Goal: Task Accomplishment & Management: Manage account settings

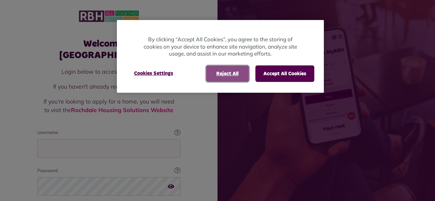
click at [238, 71] on button "Reject All" at bounding box center [227, 74] width 43 height 17
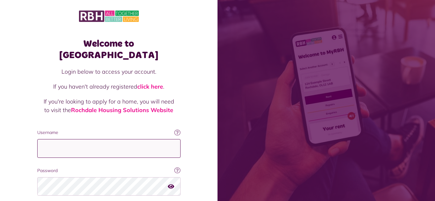
click at [82, 139] on input "Username" at bounding box center [108, 148] width 143 height 19
type input "**********"
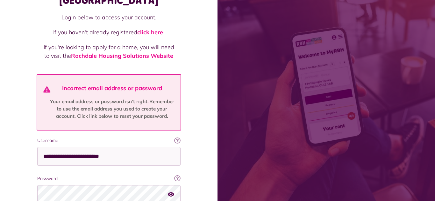
scroll to position [64, 0]
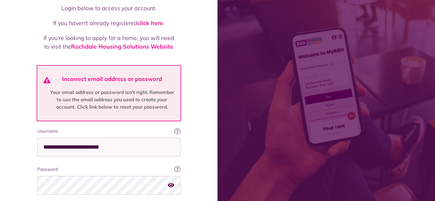
click at [172, 183] on icon "button" at bounding box center [171, 186] width 6 height 6
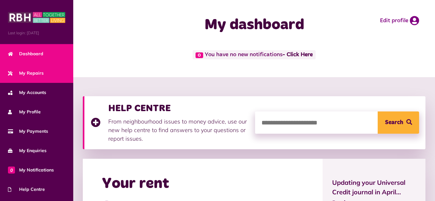
click at [50, 76] on link "My Repairs" at bounding box center [36, 73] width 73 height 19
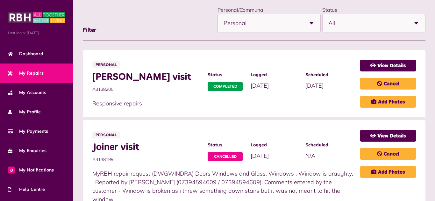
scroll to position [102, 0]
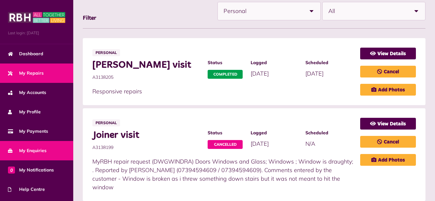
click at [48, 160] on link "My Enquiries" at bounding box center [36, 150] width 73 height 19
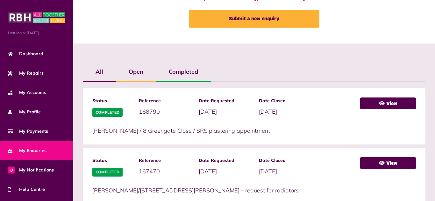
scroll to position [102, 0]
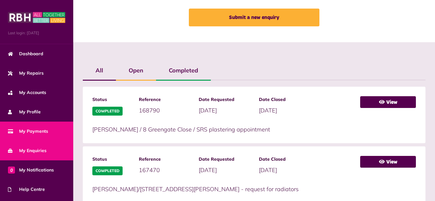
click at [45, 130] on span "My Payments" at bounding box center [28, 131] width 40 height 7
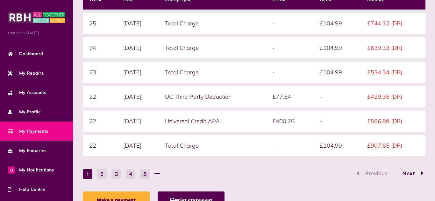
scroll to position [140, 0]
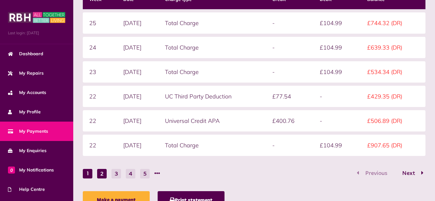
click at [101, 173] on button "2" at bounding box center [102, 174] width 10 height 10
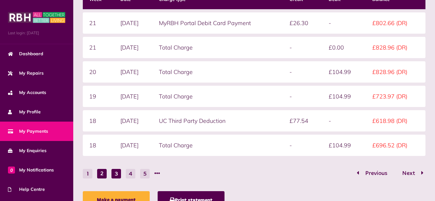
click at [113, 178] on button "3" at bounding box center [116, 174] width 10 height 10
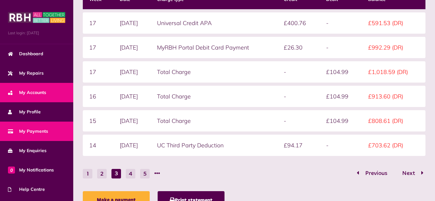
click at [41, 87] on link "My Accounts" at bounding box center [36, 92] width 73 height 19
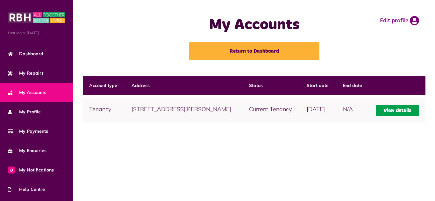
click at [385, 116] on link "View details" at bounding box center [397, 110] width 43 height 11
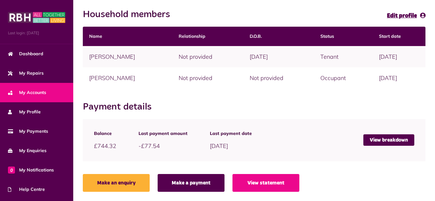
scroll to position [149, 0]
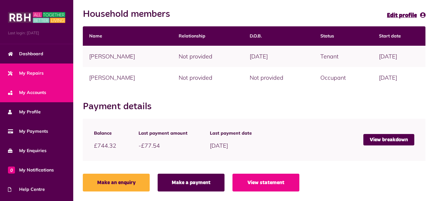
click at [37, 71] on span "My Repairs" at bounding box center [26, 73] width 36 height 7
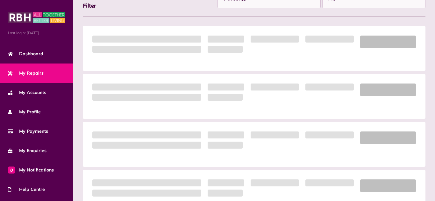
scroll to position [115, 0]
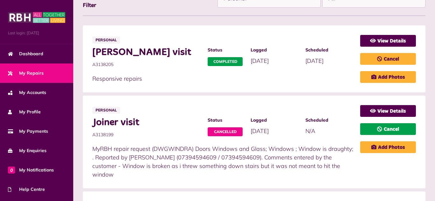
click at [366, 129] on link "Cancel" at bounding box center [388, 129] width 56 height 12
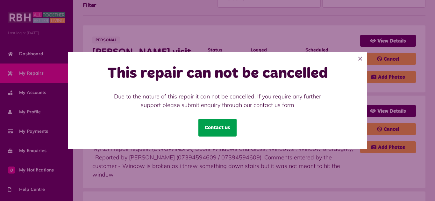
click at [213, 134] on link "Contact us" at bounding box center [217, 128] width 38 height 18
